Goal: Obtain resource: Download file/media

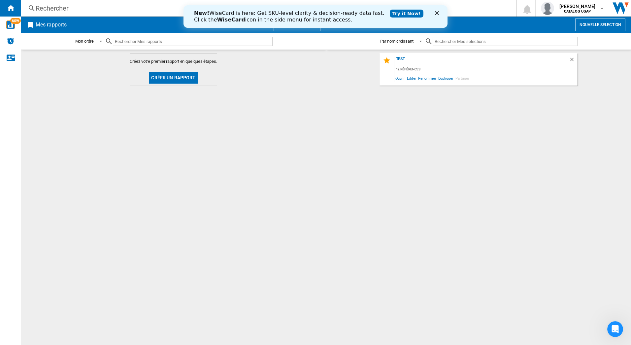
click at [437, 12] on icon "Fermer" at bounding box center [437, 13] width 4 height 4
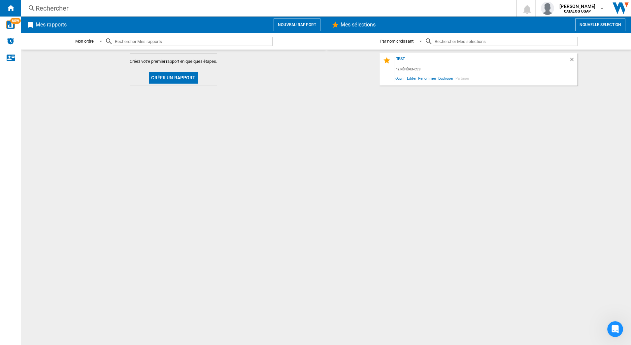
click at [13, 24] on img "WiseCard" at bounding box center [10, 24] width 9 height 9
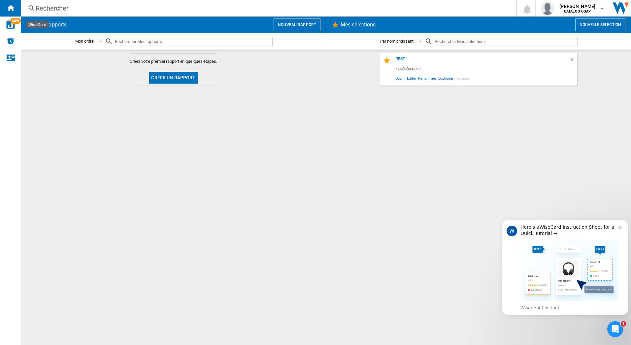
click at [300, 25] on button "Nouveau rapport" at bounding box center [297, 24] width 47 height 13
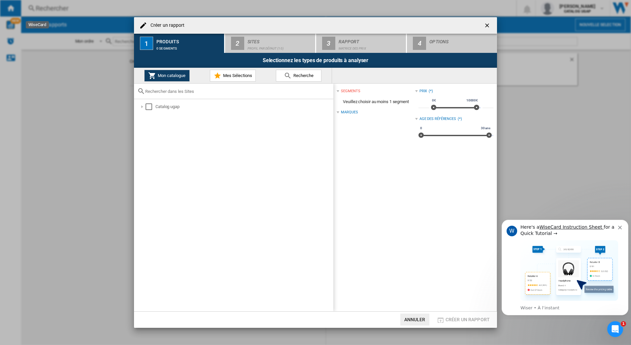
click at [621, 228] on icon "Dismiss notification" at bounding box center [620, 228] width 4 height 4
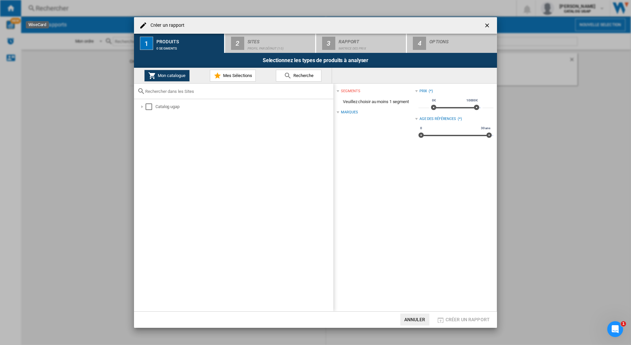
click at [144, 107] on div at bounding box center [142, 106] width 7 height 7
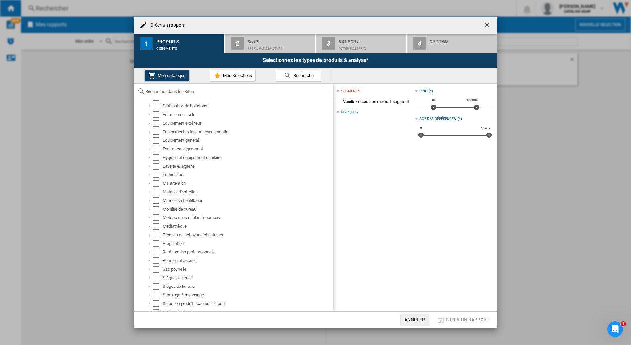
scroll to position [118, 0]
click at [158, 281] on div "Select" at bounding box center [156, 281] width 7 height 7
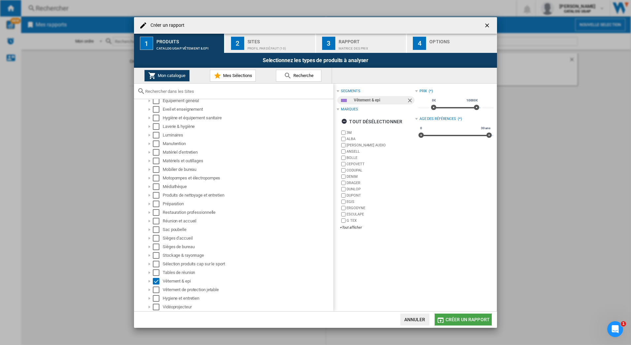
click at [462, 317] on span "Créer un rapport" at bounding box center [468, 319] width 44 height 5
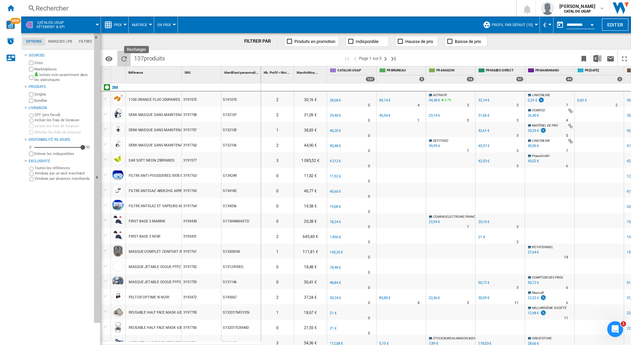
click at [125, 55] on ng-md-icon "Recharger" at bounding box center [124, 59] width 8 height 8
click at [49, 179] on label "Vendues par plusieurs marchands" at bounding box center [63, 178] width 57 height 5
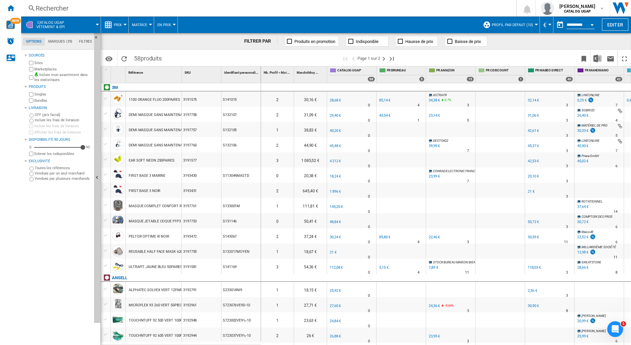
click at [46, 167] on label "Toutes les références" at bounding box center [63, 167] width 57 height 5
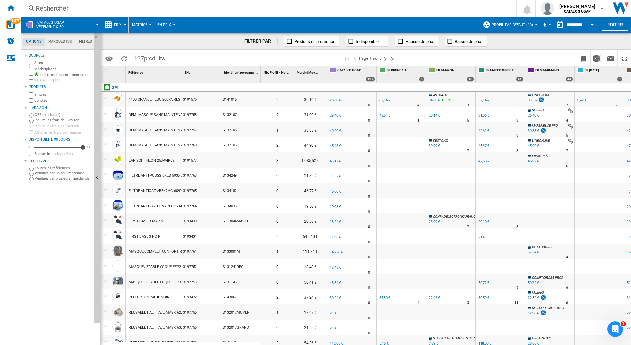
click at [57, 75] on label "Inclure mon assortiment dans les statistiques" at bounding box center [62, 77] width 57 height 10
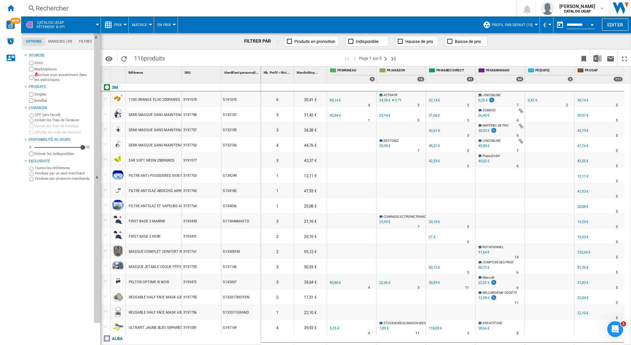
click at [62, 153] on label "Enlever les indisponibles" at bounding box center [62, 153] width 57 height 5
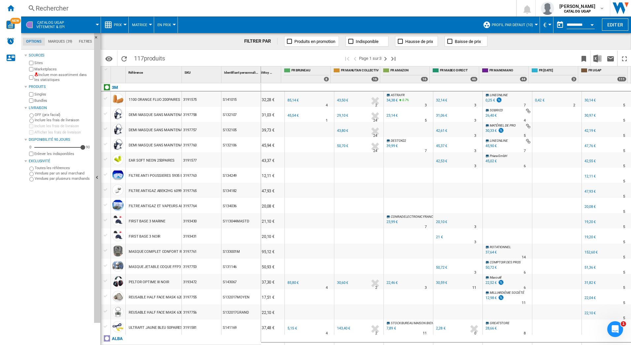
click at [149, 24] on div at bounding box center [150, 25] width 3 height 2
click at [149, 59] on span "Classement" at bounding box center [147, 57] width 27 height 6
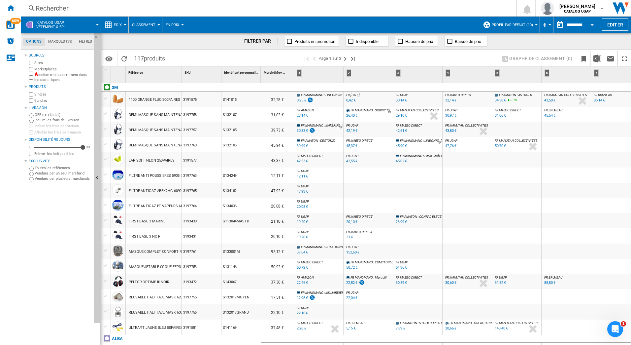
scroll to position [0, 13]
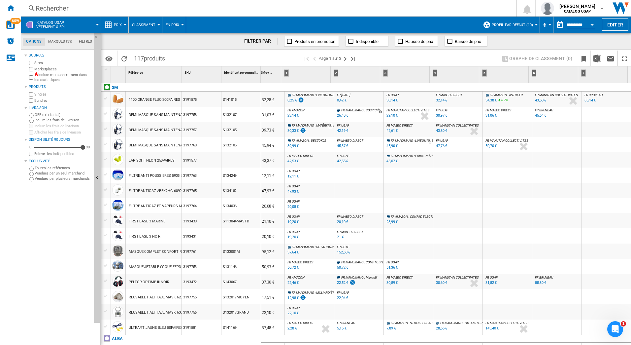
click at [403, 73] on div "3 : : :" at bounding box center [406, 74] width 48 height 17
click at [382, 72] on div "3" at bounding box center [385, 73] width 6 height 8
click at [386, 73] on div "3" at bounding box center [385, 72] width 5 height 7
click at [394, 96] on span "FR UGAP" at bounding box center [393, 95] width 12 height 4
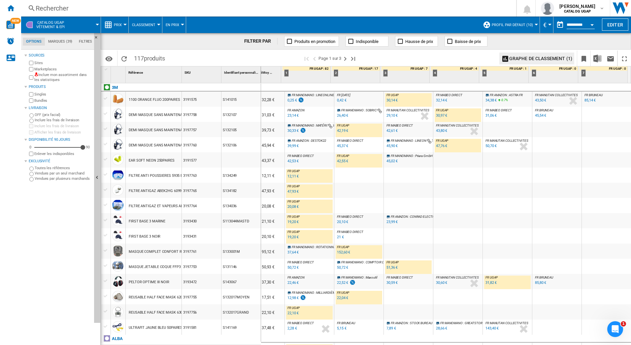
click at [520, 97] on span ": ASTRA FR" at bounding box center [515, 95] width 15 height 4
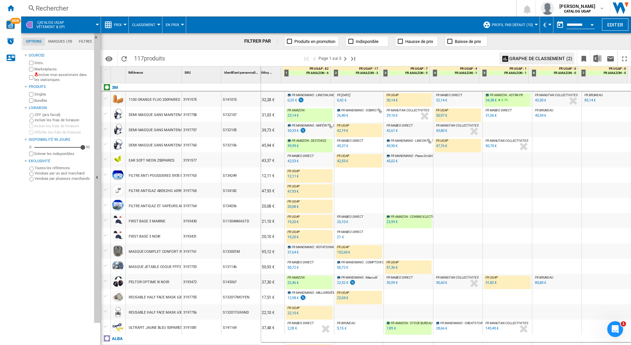
click at [308, 99] on div "%" at bounding box center [309, 101] width 3 height 8
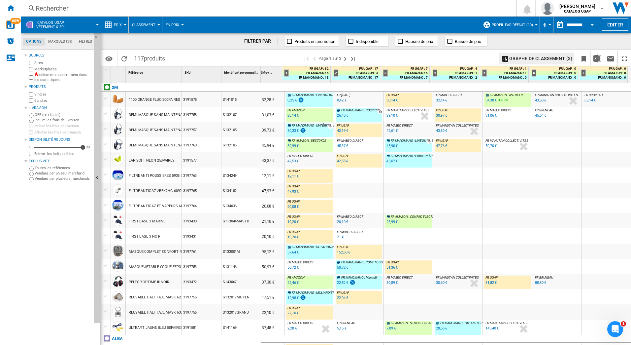
click at [517, 58] on button "Graphe de classement (3)" at bounding box center [537, 58] width 75 height 12
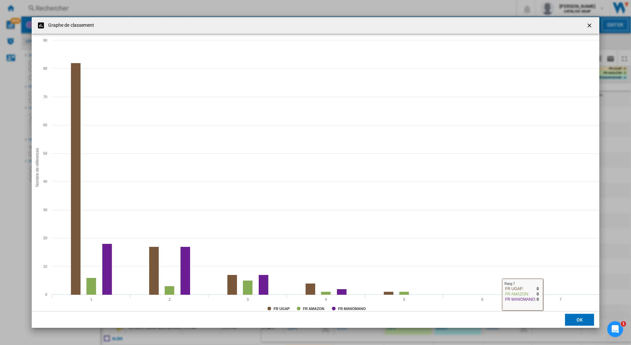
drag, startPoint x: 592, startPoint y: 26, endPoint x: 587, endPoint y: 28, distance: 6.0
click at [592, 27] on ng-md-icon "getI18NText('BUTTONS.CLOSE_DIALOG')" at bounding box center [590, 26] width 8 height 8
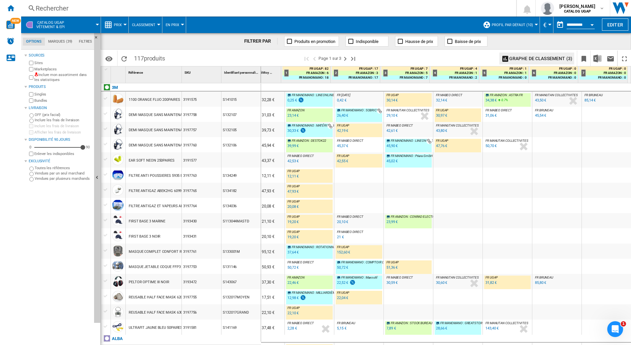
click at [49, 178] on label "Vendues par plusieurs marchands" at bounding box center [63, 178] width 57 height 5
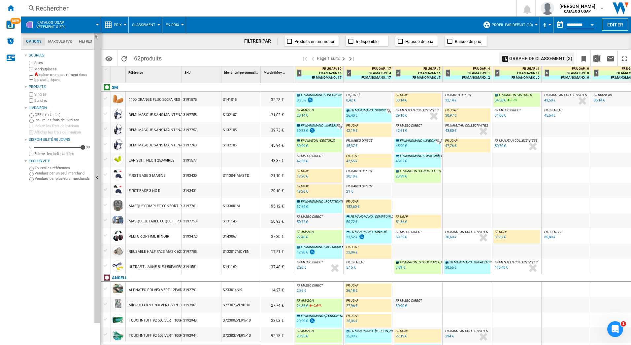
click at [538, 59] on button "Graphe de classement (3)" at bounding box center [537, 58] width 75 height 12
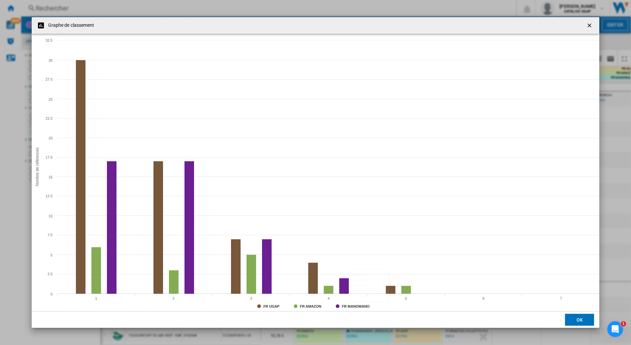
click at [569, 320] on button "OK" at bounding box center [579, 319] width 29 height 12
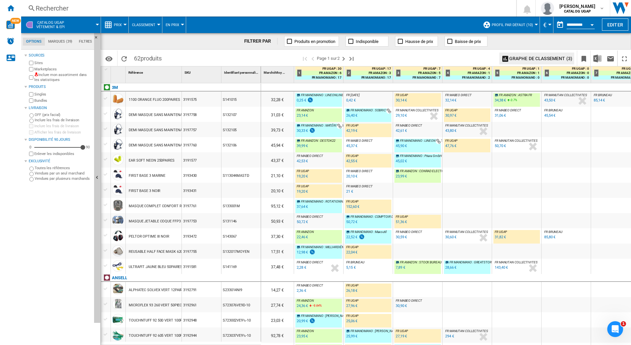
click at [168, 24] on span "En Prix" at bounding box center [173, 25] width 14 height 4
click at [168, 24] on md-backdrop at bounding box center [315, 172] width 631 height 345
click at [138, 25] on span "Classement" at bounding box center [143, 25] width 23 height 4
click at [139, 56] on span "Classement" at bounding box center [147, 57] width 27 height 6
click at [142, 28] on button "Classement" at bounding box center [145, 25] width 27 height 17
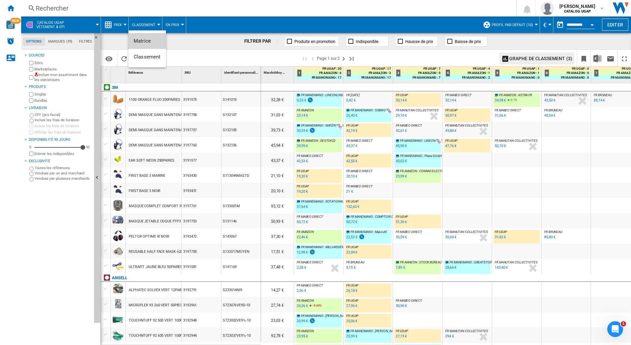
click at [142, 39] on span "Matrice" at bounding box center [142, 41] width 17 height 6
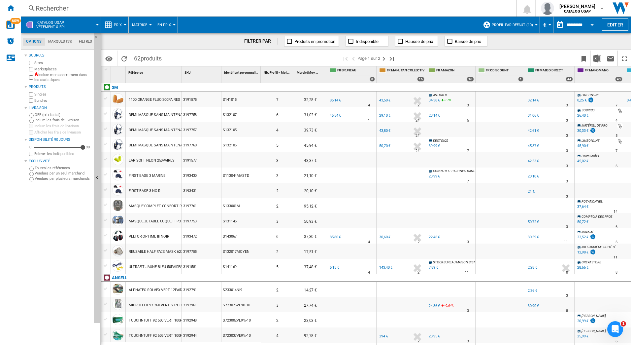
click at [123, 22] on button "Prix" at bounding box center [119, 25] width 11 height 17
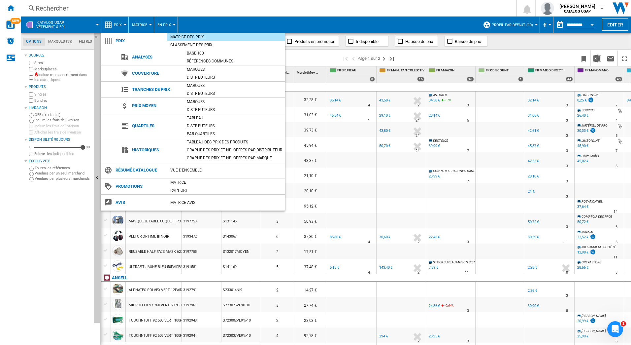
click at [352, 123] on md-backdrop at bounding box center [315, 172] width 631 height 345
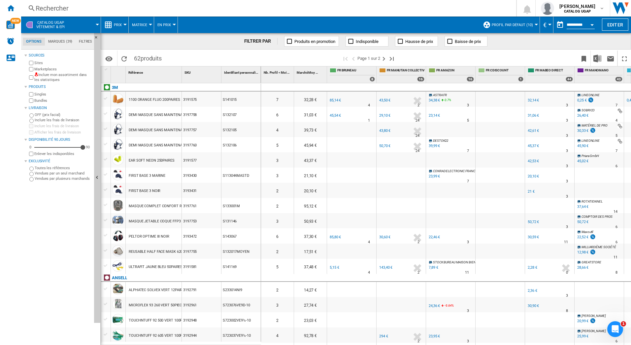
click at [170, 24] on span "En Prix" at bounding box center [164, 25] width 14 height 4
click at [141, 26] on md-backdrop at bounding box center [315, 172] width 631 height 345
click at [140, 26] on span "Matrice" at bounding box center [139, 25] width 15 height 4
click at [141, 57] on span "Classement" at bounding box center [147, 57] width 27 height 6
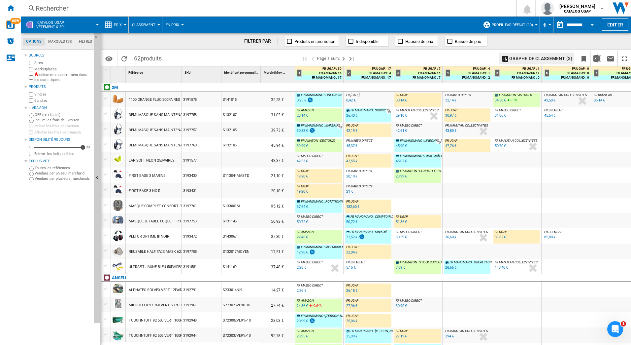
click at [528, 57] on button "Graphe de classement (3)" at bounding box center [537, 58] width 75 height 12
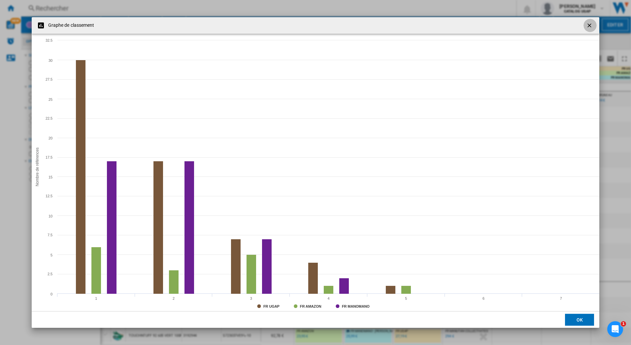
click at [590, 24] on ng-md-icon "getI18NText('BUTTONS.CLOSE_DIALOG')" at bounding box center [590, 26] width 8 height 8
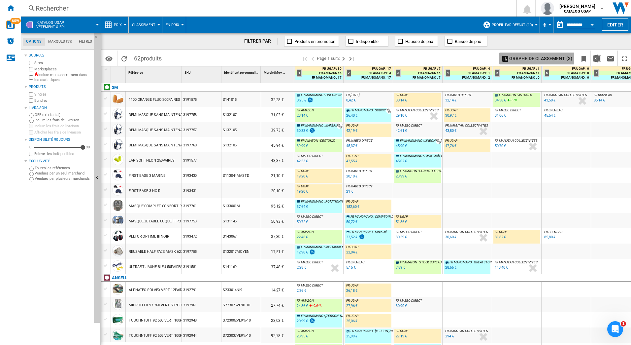
click at [517, 56] on button "Graphe de classement (3)" at bounding box center [537, 58] width 75 height 12
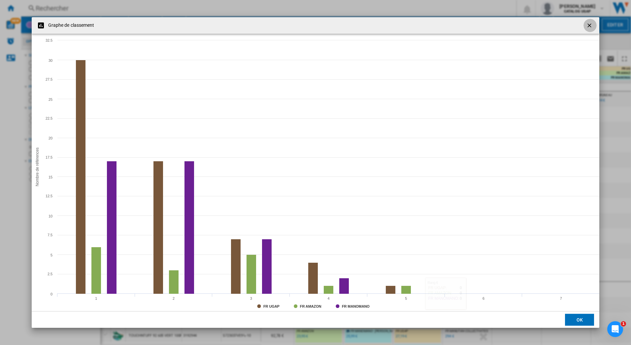
click at [588, 24] on ng-md-icon "getI18NText('BUTTONS.CLOSE_DIALOG')" at bounding box center [590, 26] width 8 height 8
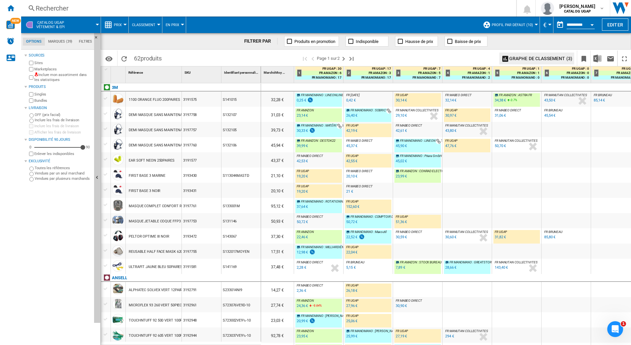
click at [519, 58] on button "Graphe de classement (3)" at bounding box center [537, 58] width 75 height 12
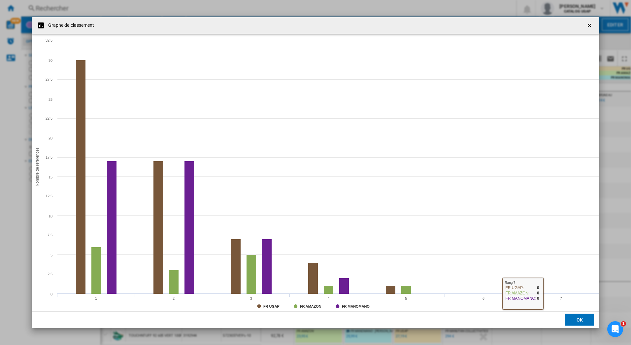
click at [588, 27] on ng-md-icon "getI18NText('BUTTONS.CLOSE_DIALOG')" at bounding box center [590, 26] width 8 height 8
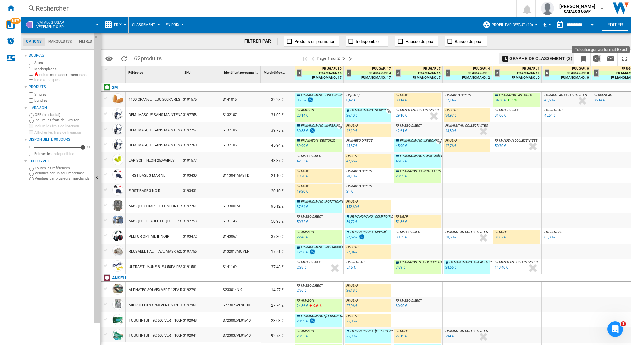
click at [599, 56] on img "Télécharger au format Excel" at bounding box center [598, 58] width 8 height 8
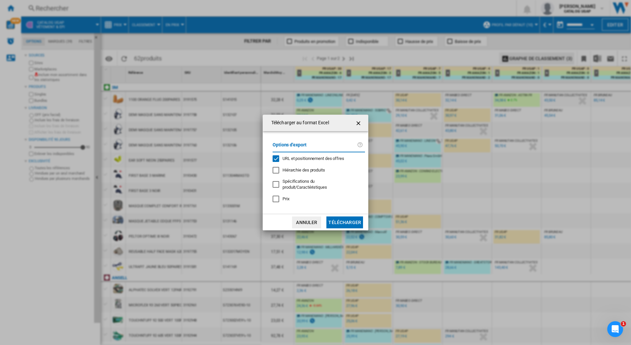
click at [286, 197] on span "Prix" at bounding box center [286, 198] width 7 height 5
click at [341, 220] on button "Télécharger" at bounding box center [345, 222] width 37 height 12
